Goal: Information Seeking & Learning: Learn about a topic

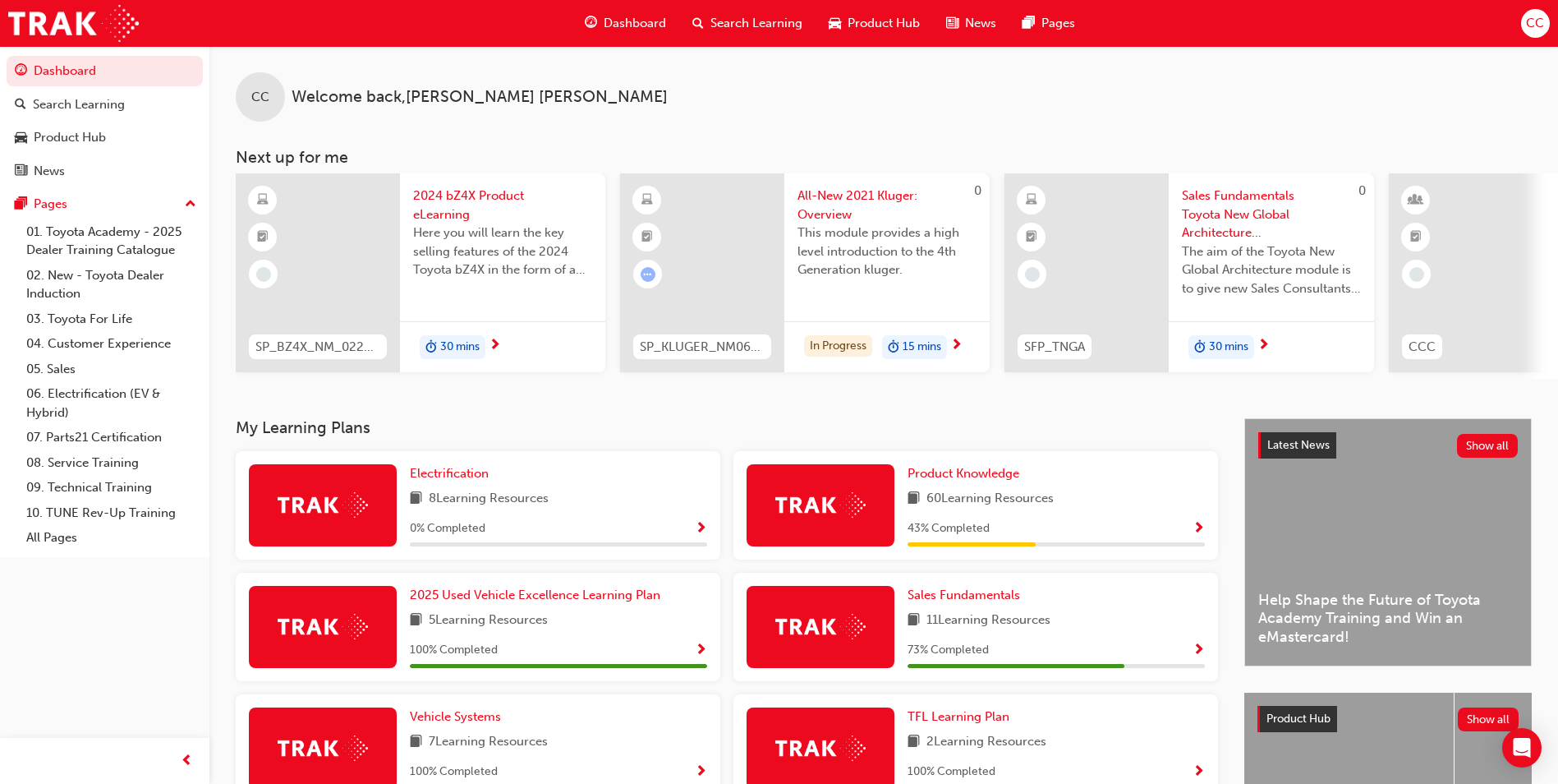
click at [1230, 197] on span "Sales Fundamentals Toyota New Global Architecture eLearning Module" at bounding box center [1272, 214] width 180 height 56
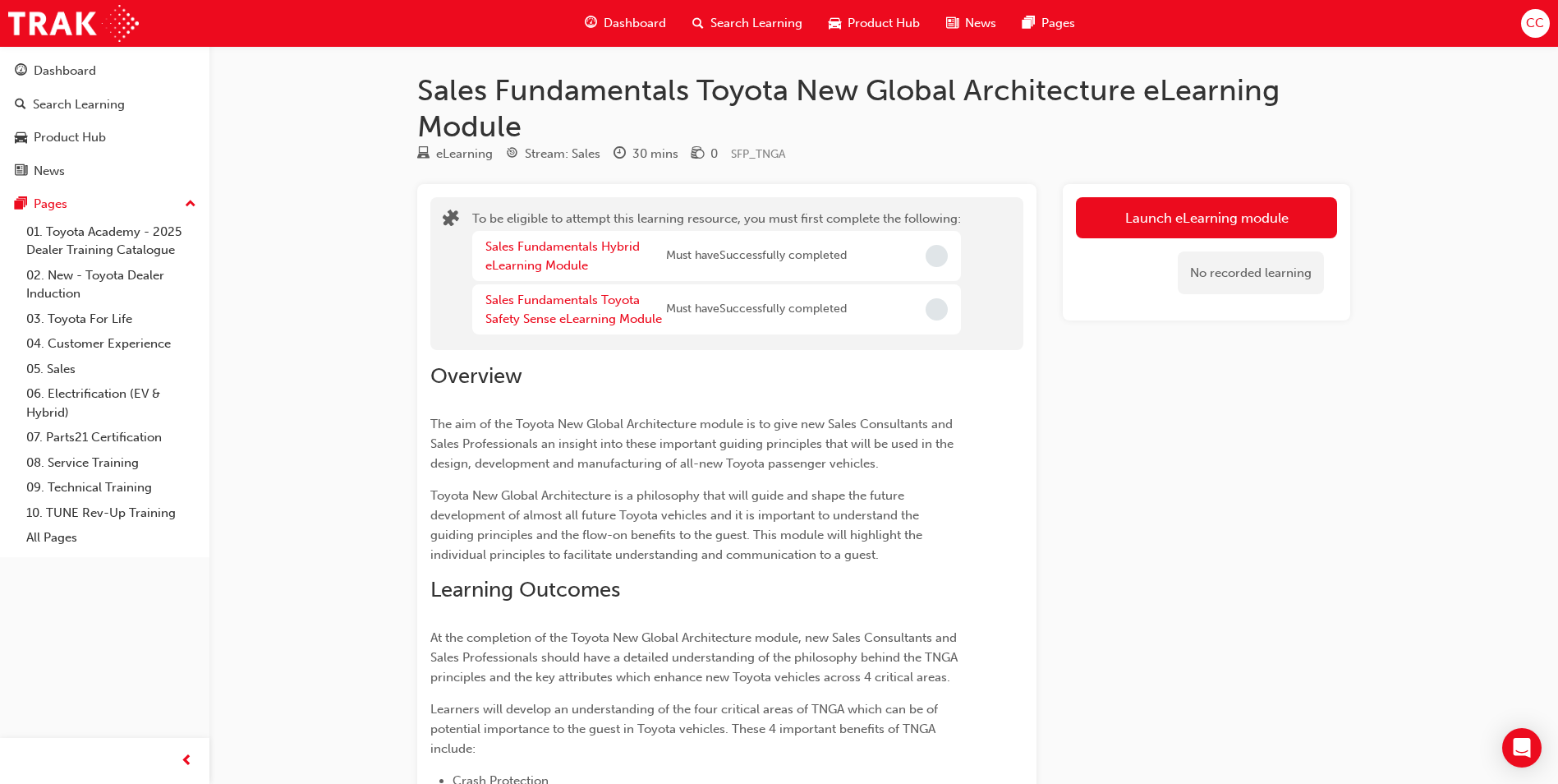
click at [569, 254] on div "Sales Fundamentals Hybrid eLearning Module" at bounding box center [576, 256] width 180 height 37
click at [553, 249] on link "Sales Fundamentals Hybrid eLearning Module" at bounding box center [563, 256] width 154 height 33
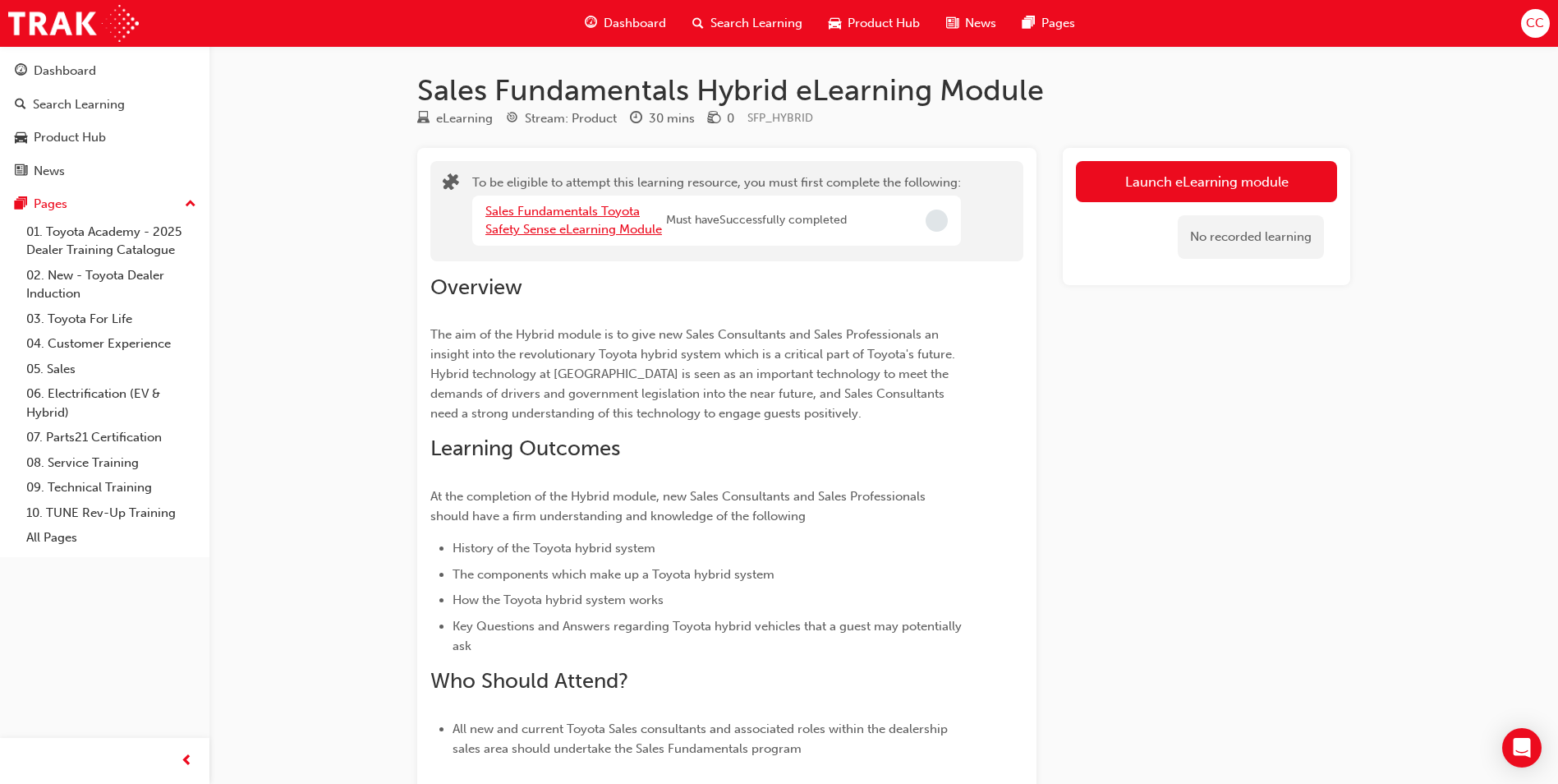
click at [588, 209] on link "Sales Fundamentals Toyota Safety Sense eLearning Module" at bounding box center [574, 220] width 177 height 33
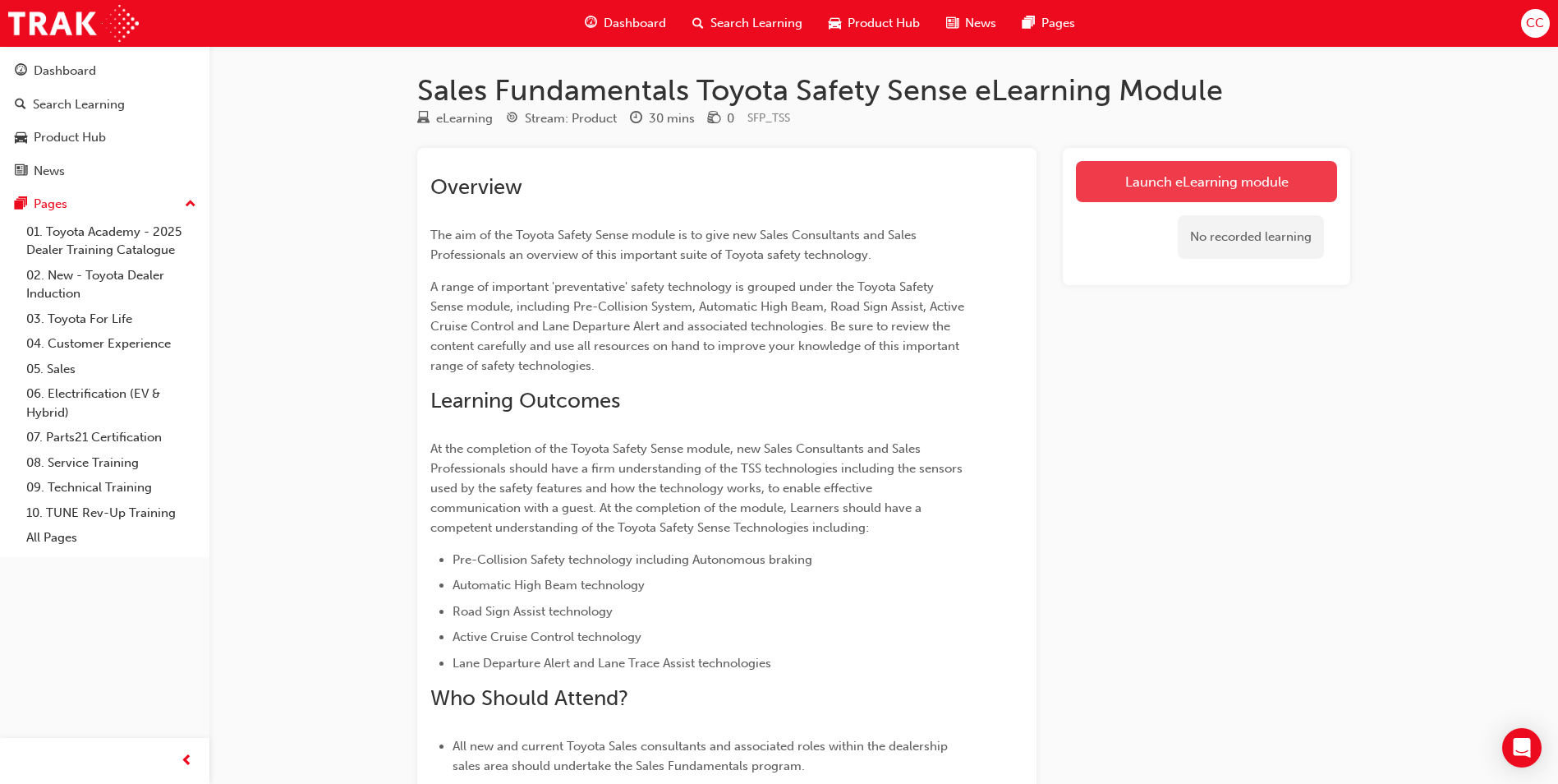
click at [1108, 180] on link "Launch eLearning module" at bounding box center [1206, 181] width 261 height 41
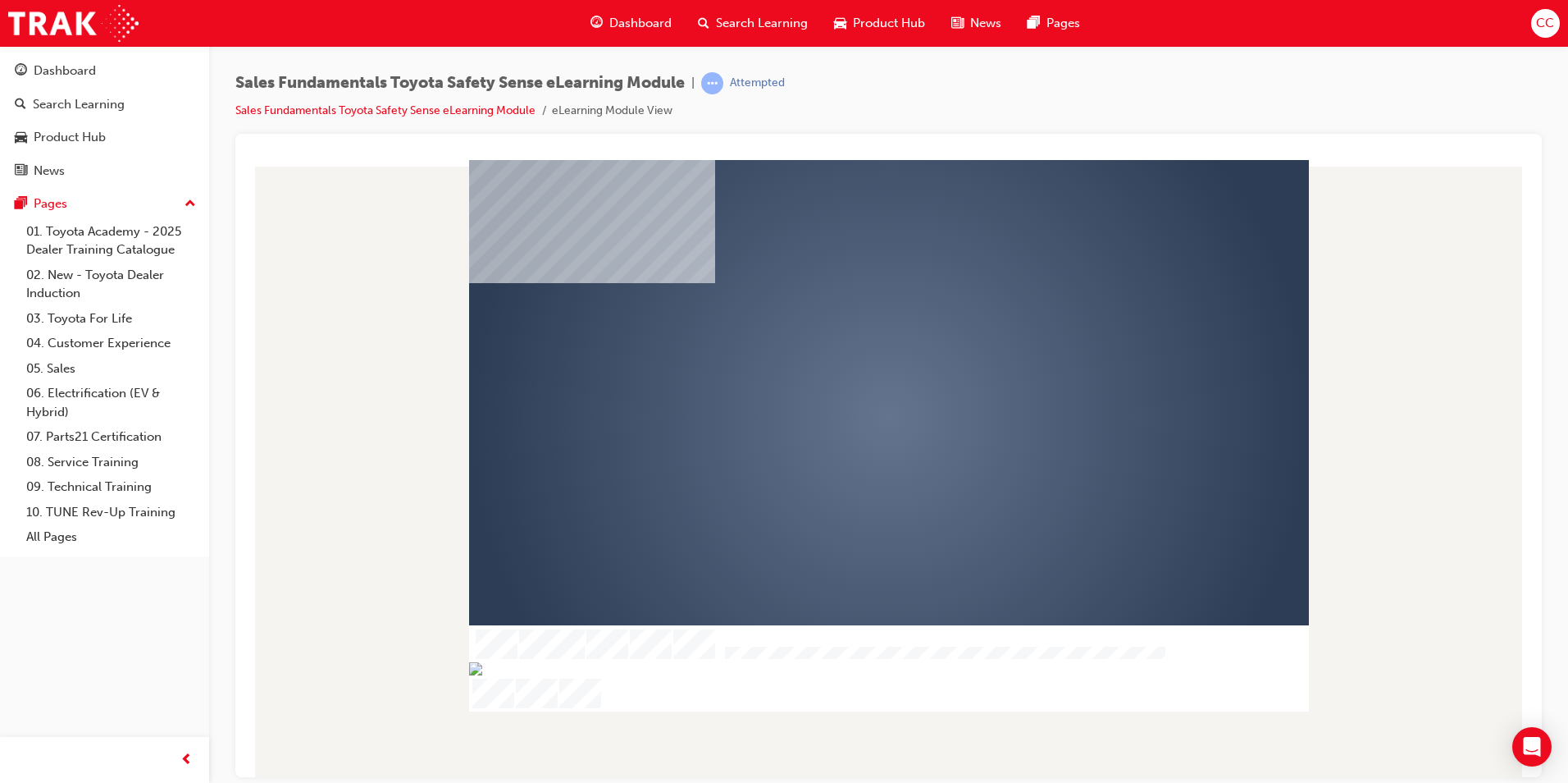
click at [841, 369] on div "play" at bounding box center [841, 369] width 0 height 0
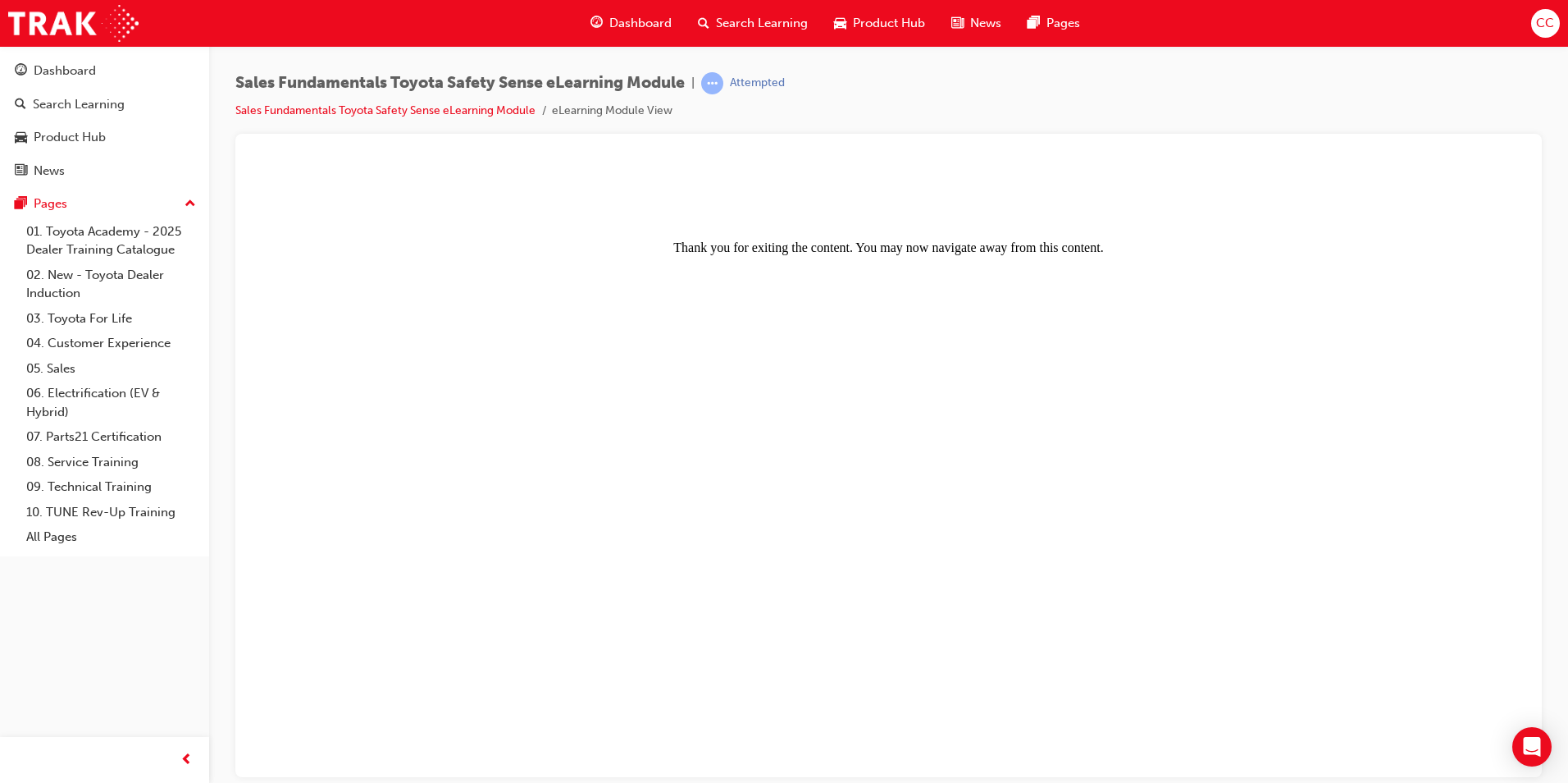
click at [621, 16] on span "Dashboard" at bounding box center [640, 23] width 62 height 19
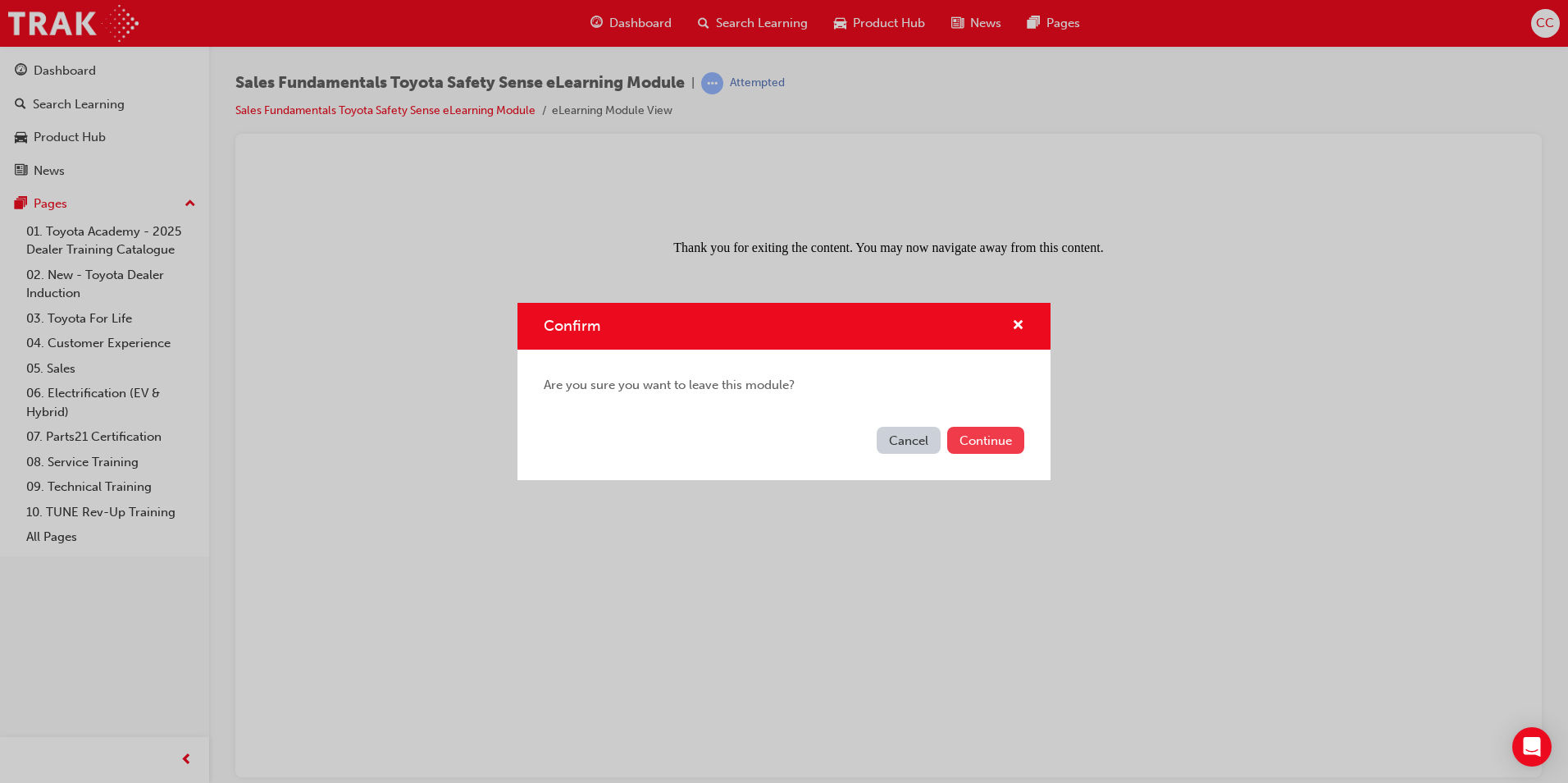
click at [985, 437] on button "Continue" at bounding box center [985, 439] width 77 height 27
